Goal: Task Accomplishment & Management: Complete application form

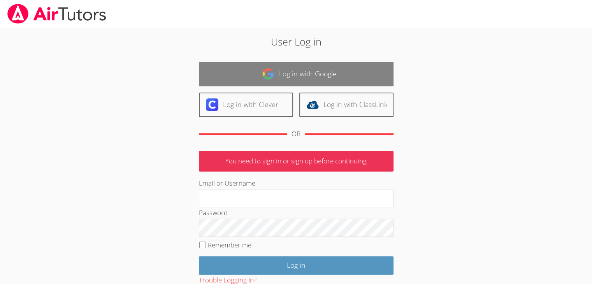
click at [238, 64] on link "Log in with Google" at bounding box center [296, 74] width 194 height 25
click at [244, 75] on link "Log in with Google" at bounding box center [296, 74] width 194 height 25
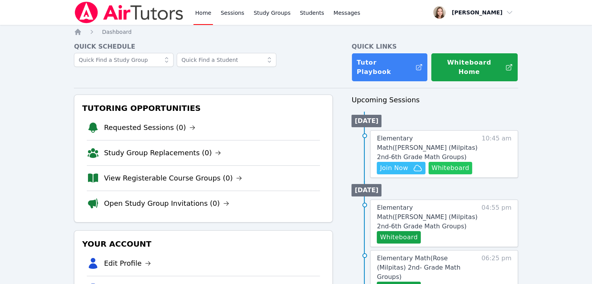
click at [446, 162] on button "Whiteboard" at bounding box center [450, 168] width 44 height 12
click at [415, 163] on icon "button" at bounding box center [417, 167] width 9 height 9
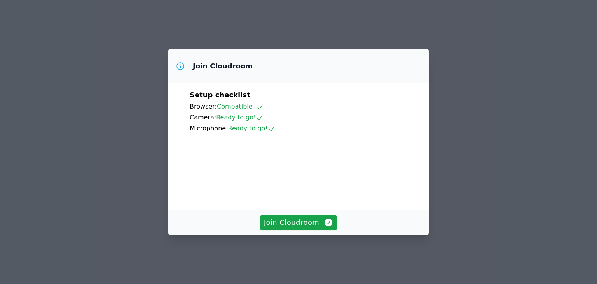
click at [286, 228] on span "Join Cloudroom" at bounding box center [299, 222] width 70 height 11
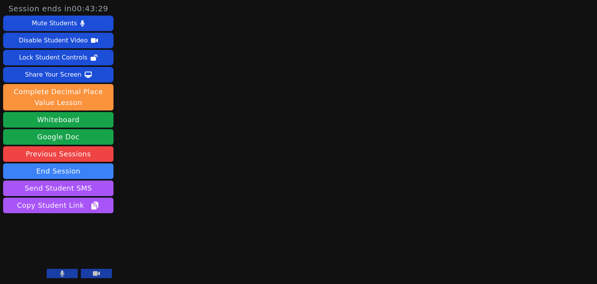
click at [59, 275] on button at bounding box center [62, 273] width 31 height 9
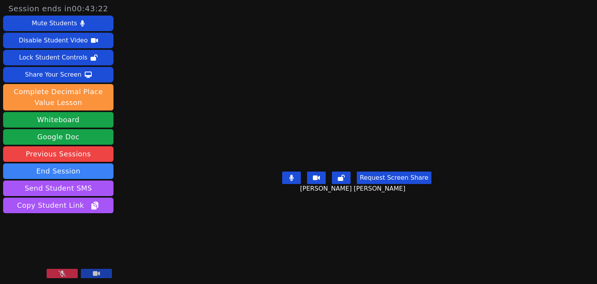
click at [69, 272] on button at bounding box center [62, 273] width 31 height 9
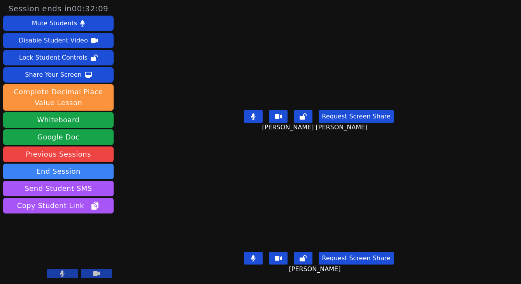
click at [255, 110] on button at bounding box center [253, 116] width 19 height 12
click at [255, 255] on icon at bounding box center [253, 258] width 4 height 6
click at [250, 252] on button at bounding box center [253, 258] width 19 height 12
click at [252, 253] on button at bounding box center [253, 258] width 19 height 12
click at [258, 117] on button at bounding box center [253, 116] width 19 height 12
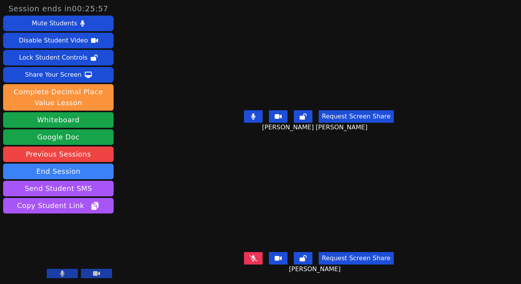
click at [251, 113] on button at bounding box center [253, 116] width 19 height 12
click at [66, 272] on button at bounding box center [62, 272] width 31 height 9
click at [63, 269] on button at bounding box center [62, 272] width 31 height 9
click at [68, 273] on button at bounding box center [62, 272] width 31 height 9
click at [65, 272] on icon at bounding box center [62, 273] width 8 height 6
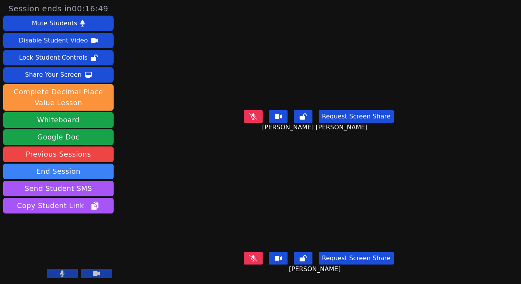
click at [257, 255] on icon at bounding box center [253, 258] width 8 height 6
click at [258, 254] on button at bounding box center [253, 258] width 19 height 12
click at [63, 273] on icon at bounding box center [62, 273] width 4 height 6
click at [61, 279] on div at bounding box center [79, 273] width 65 height 11
click at [61, 276] on icon at bounding box center [62, 273] width 8 height 6
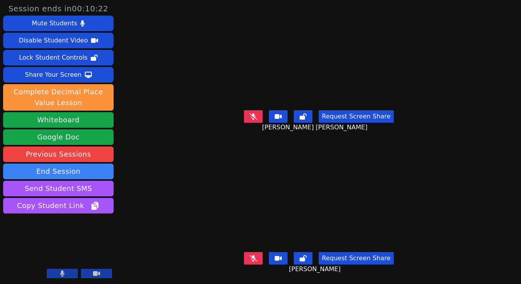
click at [256, 252] on button at bounding box center [253, 258] width 19 height 12
click at [257, 254] on button at bounding box center [253, 258] width 19 height 12
click at [263, 112] on button at bounding box center [253, 116] width 19 height 12
click at [251, 117] on button at bounding box center [253, 116] width 19 height 12
click at [255, 255] on icon at bounding box center [253, 258] width 8 height 6
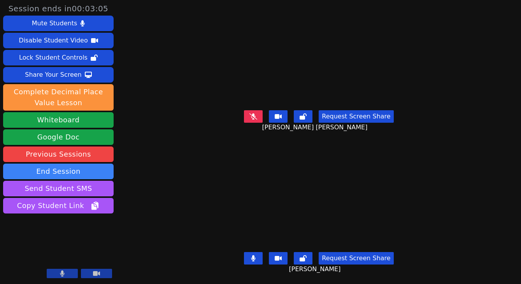
click at [256, 255] on icon at bounding box center [253, 258] width 4 height 6
click at [61, 272] on icon at bounding box center [62, 273] width 5 height 6
click at [65, 271] on icon at bounding box center [62, 273] width 8 height 6
click at [75, 273] on button at bounding box center [62, 272] width 31 height 9
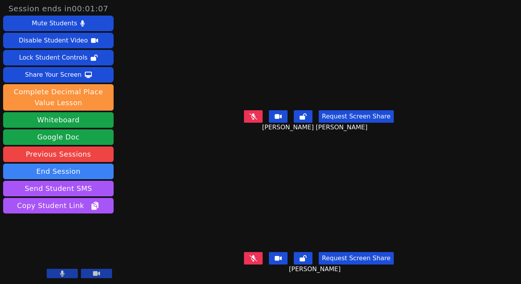
click at [253, 118] on button at bounding box center [253, 116] width 19 height 12
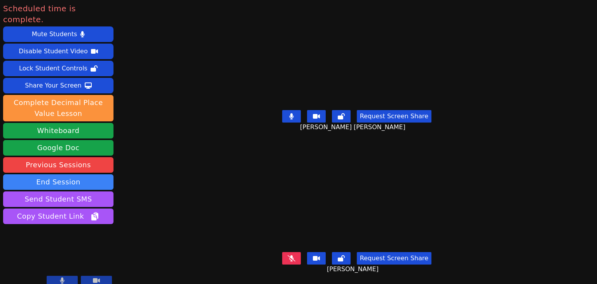
click at [288, 252] on button at bounding box center [291, 258] width 19 height 12
click at [37, 174] on button "End Session" at bounding box center [58, 182] width 110 height 16
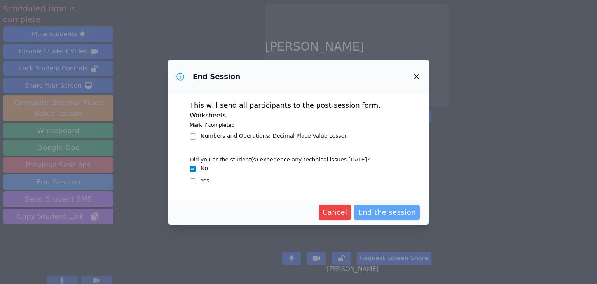
click at [400, 207] on span "End the session" at bounding box center [387, 212] width 58 height 11
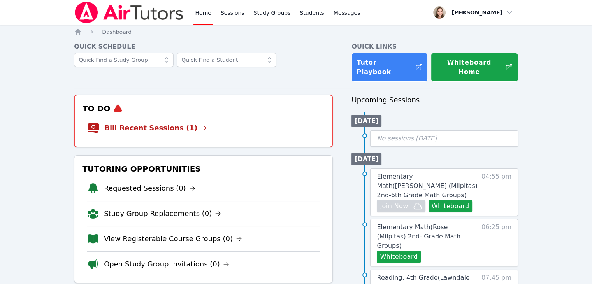
click at [174, 116] on li "Bill Recent Sessions (1)" at bounding box center [203, 128] width 232 height 25
click at [154, 134] on div "To Do Bill Recent Sessions (1)" at bounding box center [203, 121] width 259 height 53
click at [154, 124] on link "Bill Recent Sessions (1)" at bounding box center [155, 128] width 102 height 11
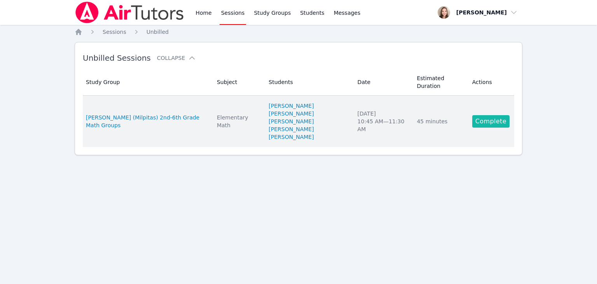
click at [487, 115] on link "Complete" at bounding box center [491, 121] width 37 height 12
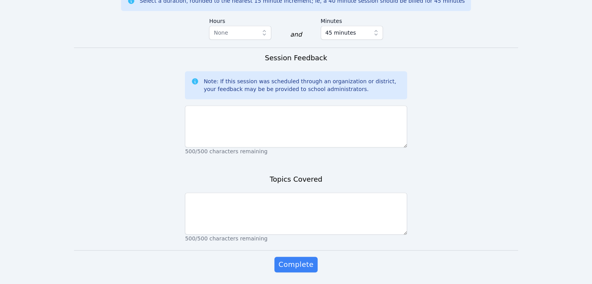
scroll to position [524, 0]
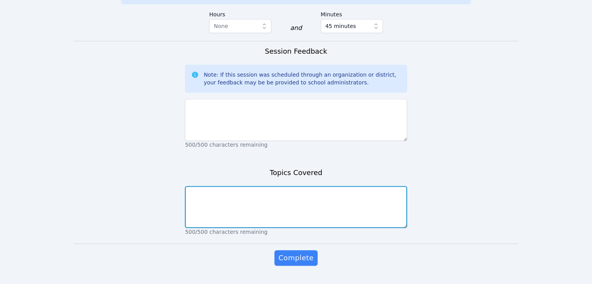
click at [217, 186] on textarea at bounding box center [296, 207] width 222 height 42
paste textarea "Place Value"
paste textarea "Writing Decimals"
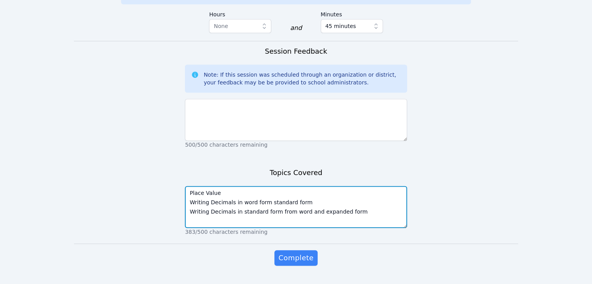
click at [257, 186] on textarea "Place Value Writing Decimals in word form standard form Writing Decimals in sta…" at bounding box center [296, 207] width 222 height 42
click at [318, 186] on textarea "Place Value, Writing Decimals in word form standard form Writing Decimals in st…" at bounding box center [296, 207] width 222 height 42
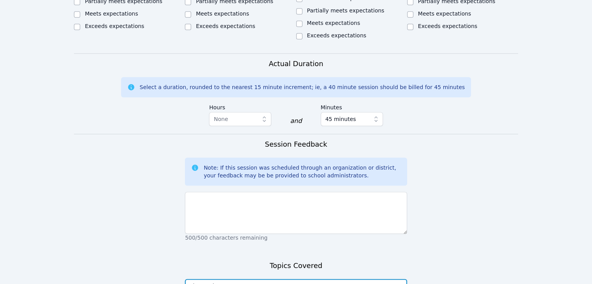
scroll to position [329, 0]
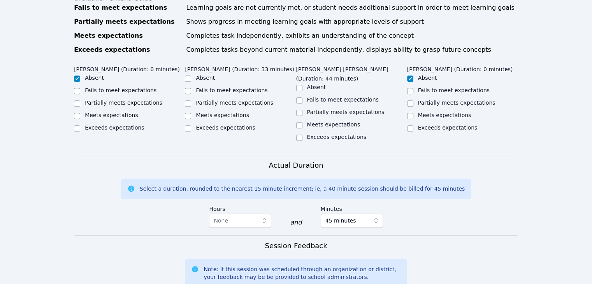
type textarea "Place Value, Writing Decimals in word form standard form, Writing Decimals in s…"
click at [208, 112] on label "Meets expectations" at bounding box center [222, 115] width 53 height 6
click at [191, 113] on input "Meets expectations" at bounding box center [188, 116] width 6 height 6
checkbox input "true"
click at [317, 121] on label "Meets expectations" at bounding box center [333, 124] width 53 height 6
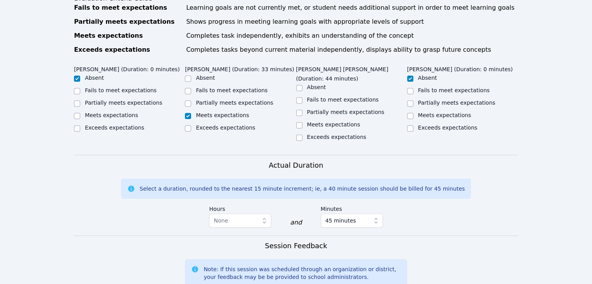
click at [302, 122] on input "Meets expectations" at bounding box center [299, 125] width 6 height 6
checkbox input "true"
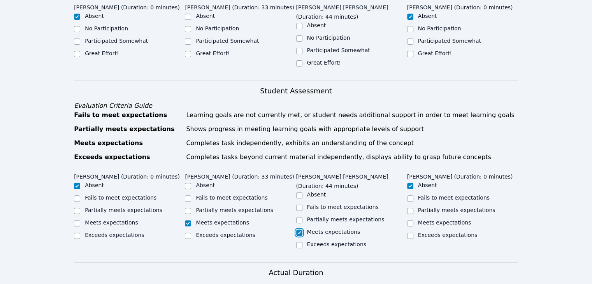
scroll to position [96, 0]
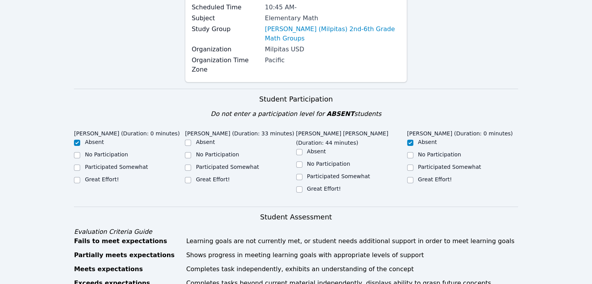
click at [201, 176] on label "Great Effort!" at bounding box center [213, 179] width 34 height 6
click at [191, 177] on input "Great Effort!" at bounding box center [188, 180] width 6 height 6
checkbox input "true"
click at [318, 186] on label "Great Effort!" at bounding box center [324, 189] width 34 height 6
click at [302, 186] on input "Great Effort!" at bounding box center [299, 189] width 6 height 6
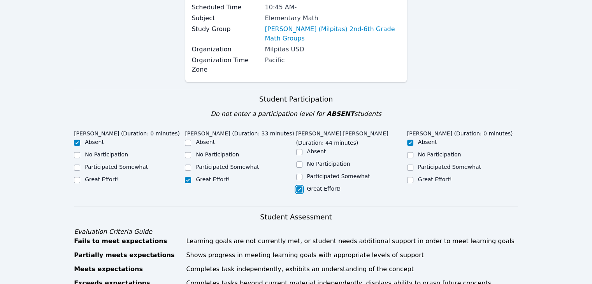
checkbox input "true"
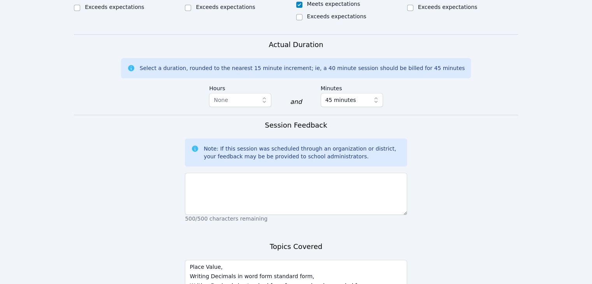
scroll to position [446, 0]
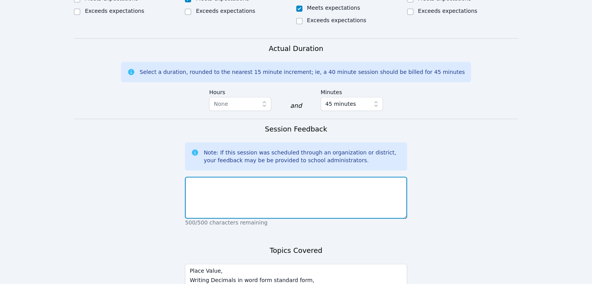
click at [311, 178] on textarea at bounding box center [296, 198] width 222 height 42
type textarea "S"
type textarea "A"
type textarea "S"
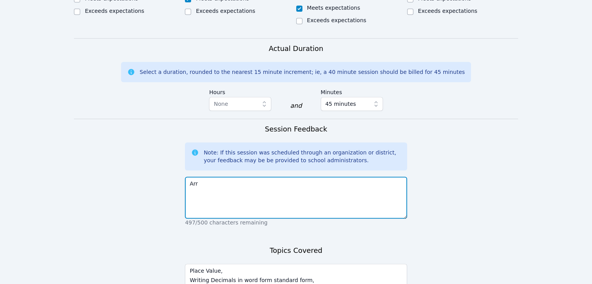
click at [275, 177] on textarea "Arr" at bounding box center [296, 198] width 222 height 42
drag, startPoint x: 259, startPoint y: 165, endPoint x: 247, endPoint y: 168, distance: 13.2
click at [247, 177] on textarea "Arianna completed the pla" at bounding box center [296, 198] width 222 height 42
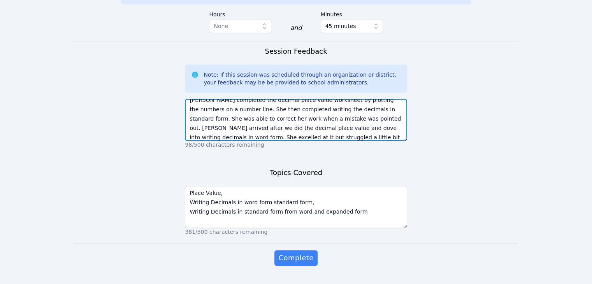
scroll to position [9, 0]
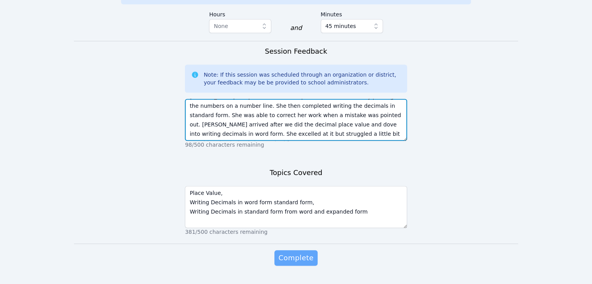
type textarea "Arianna completed the decimal place value worksheet by plotting the numbers on …"
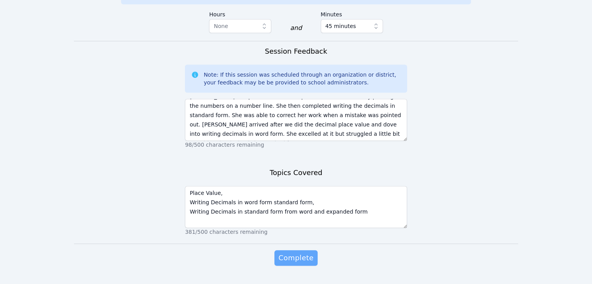
click at [310, 252] on span "Complete" at bounding box center [295, 257] width 35 height 11
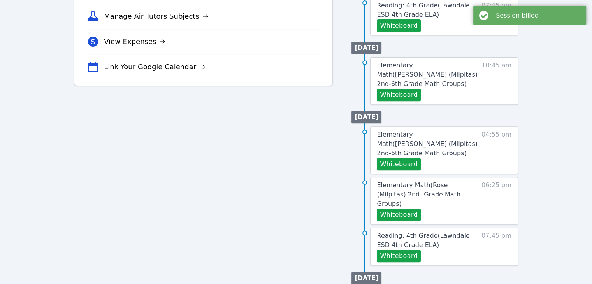
scroll to position [39, 0]
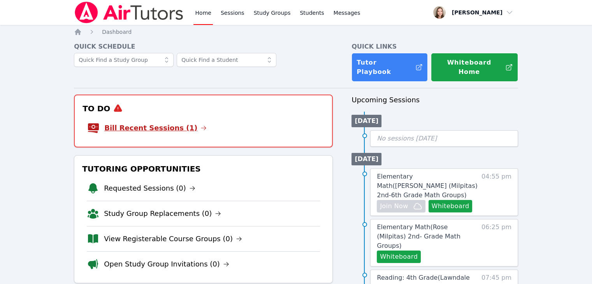
click at [173, 123] on link "Bill Recent Sessions (1)" at bounding box center [155, 128] width 102 height 11
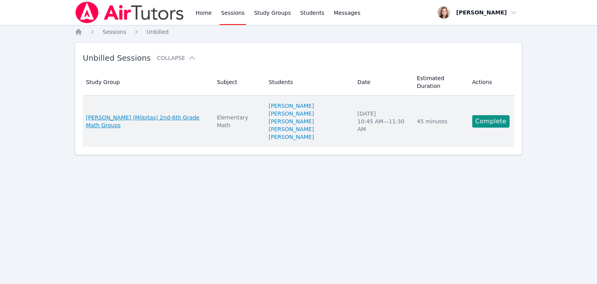
click at [175, 114] on span "[PERSON_NAME] (Milpitas) 2nd-6th Grade Math Groups" at bounding box center [147, 122] width 122 height 16
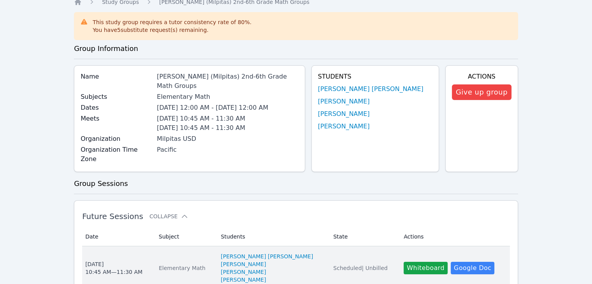
scroll to position [78, 0]
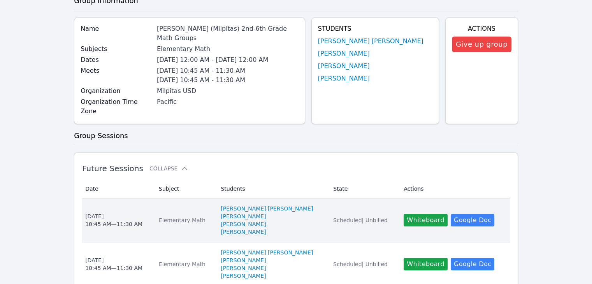
click at [191, 216] on div "Elementary Math" at bounding box center [185, 220] width 53 height 8
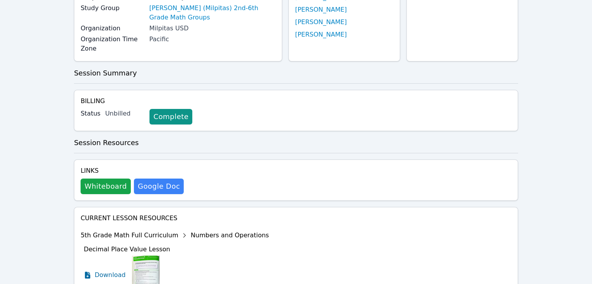
scroll to position [155, 0]
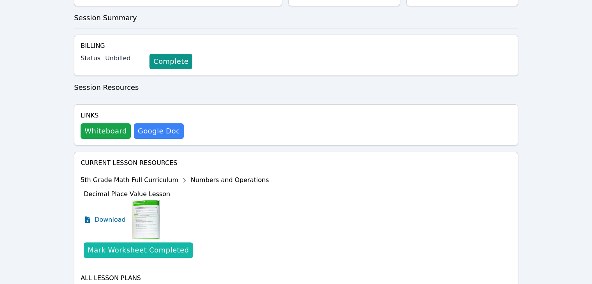
click at [153, 245] on div "Mark Worksheet Completed" at bounding box center [138, 250] width 101 height 11
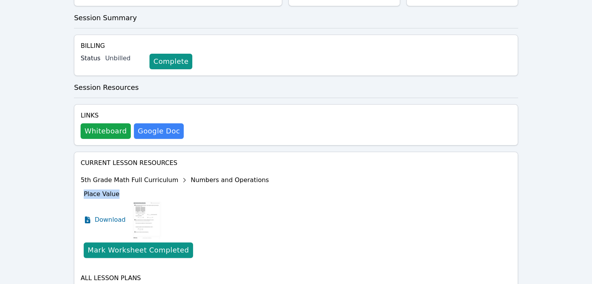
drag, startPoint x: 121, startPoint y: 175, endPoint x: 81, endPoint y: 174, distance: 40.5
click at [81, 174] on li "5th Grade Math Full Curriculum Numbers and Operations Place Value Download Mark…" at bounding box center [175, 219] width 188 height 96
copy span "Place Value"
click at [120, 245] on div "Mark Worksheet Completed" at bounding box center [138, 250] width 101 height 11
drag, startPoint x: 140, startPoint y: 171, endPoint x: 81, endPoint y: 196, distance: 64.2
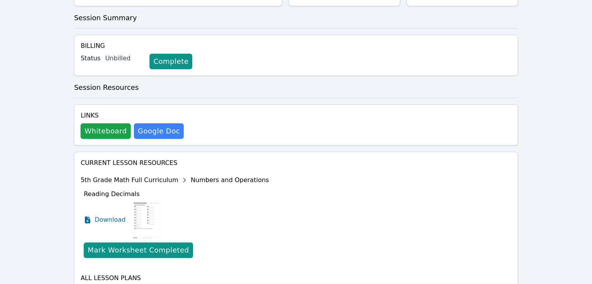
click at [84, 186] on div "Reading Decimals Download Mark Worksheet Completed" at bounding box center [176, 225] width 185 height 78
click at [133, 245] on div "Mark Worksheet Completed" at bounding box center [138, 250] width 101 height 11
drag, startPoint x: 145, startPoint y: 173, endPoint x: 81, endPoint y: 177, distance: 64.7
click at [81, 177] on li "5th Grade Math Full Curriculum Numbers and Operations Writing Decimals Download…" at bounding box center [175, 219] width 188 height 96
copy span "Writing Decimals"
